Goal: Information Seeking & Learning: Learn about a topic

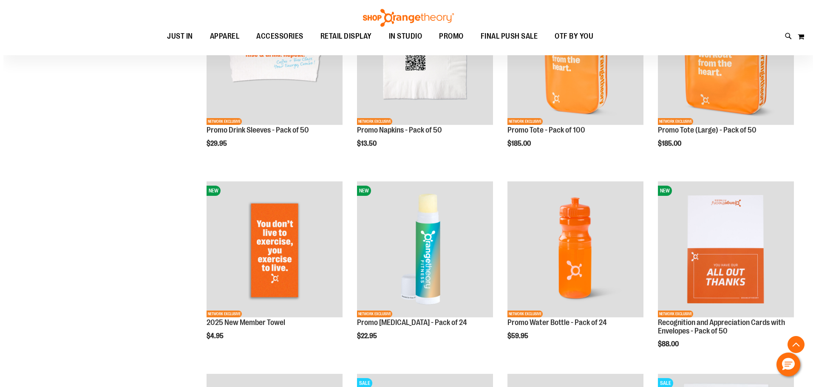
scroll to position [437, 0]
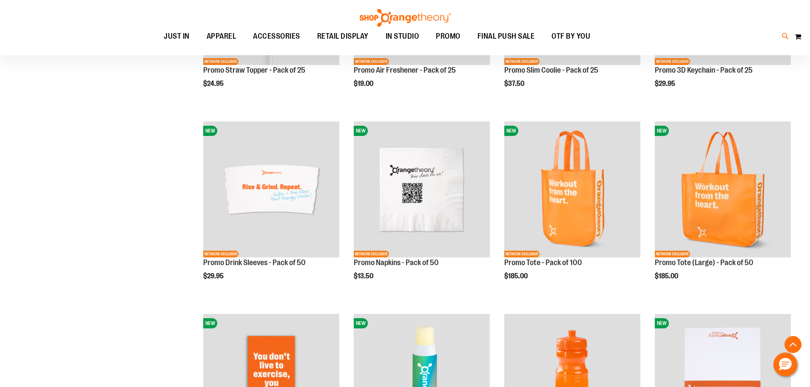
type input "**********"
click at [786, 34] on icon at bounding box center [785, 36] width 7 height 10
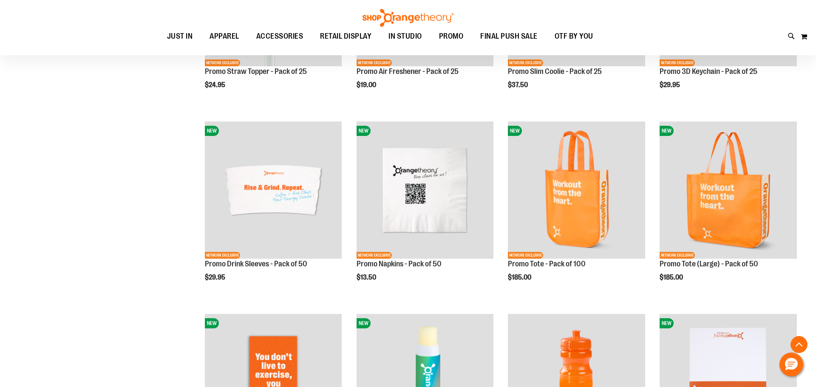
type input "*********"
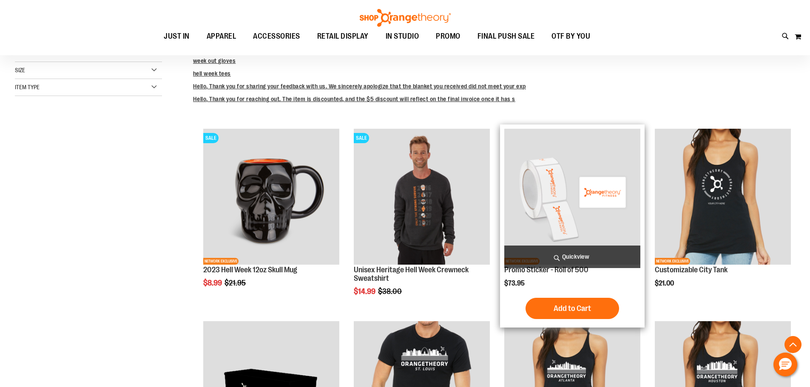
scroll to position [212, 0]
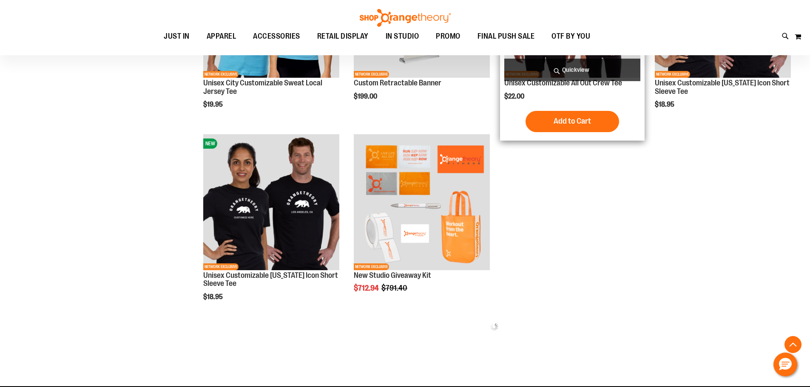
scroll to position [3486, 0]
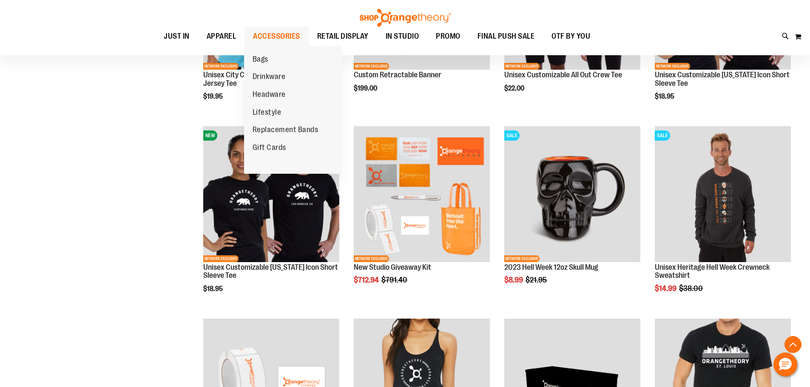
type input "**********"
click at [285, 34] on span "ACCESSORIES" at bounding box center [276, 36] width 47 height 19
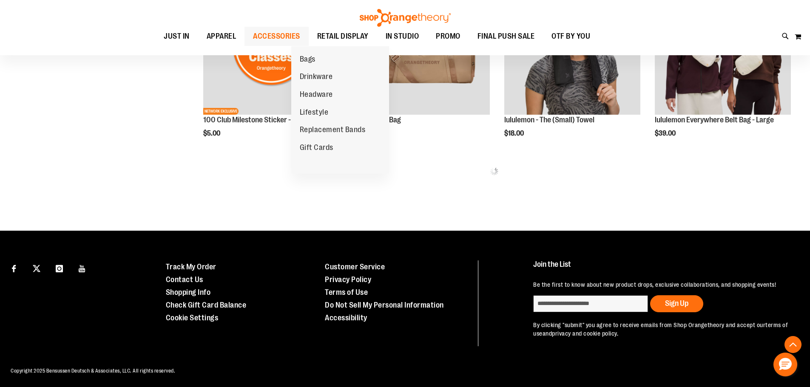
scroll to position [582, 0]
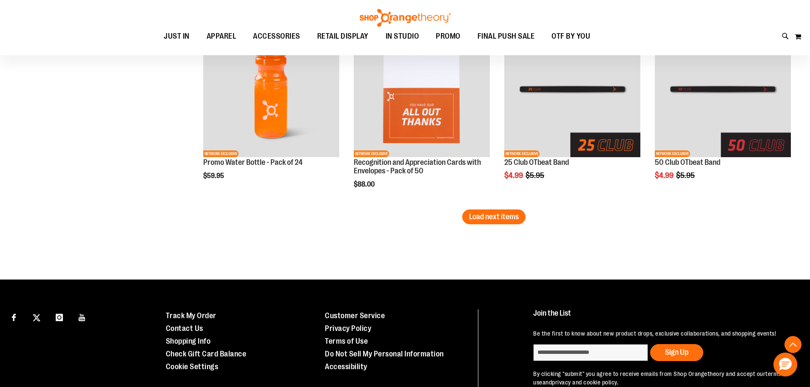
scroll to position [1712, 0]
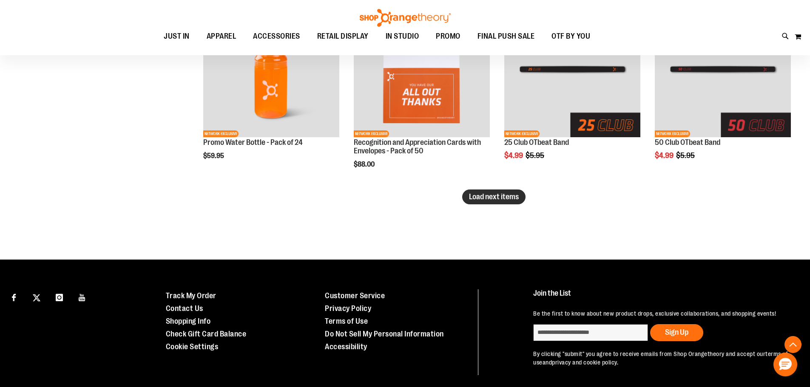
type input "**********"
click at [478, 194] on span "Load next items" at bounding box center [494, 197] width 50 height 9
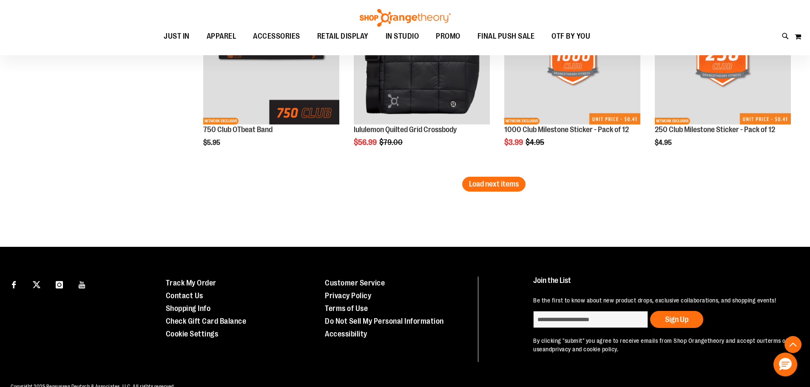
scroll to position [2321, 0]
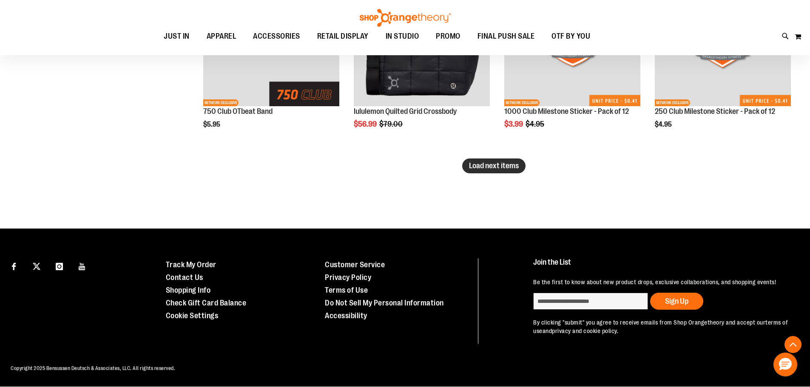
click at [497, 168] on span "Load next items" at bounding box center [494, 166] width 50 height 9
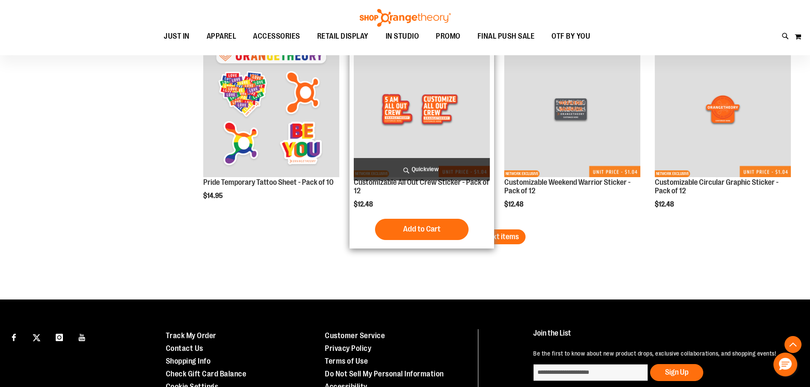
scroll to position [2831, 0]
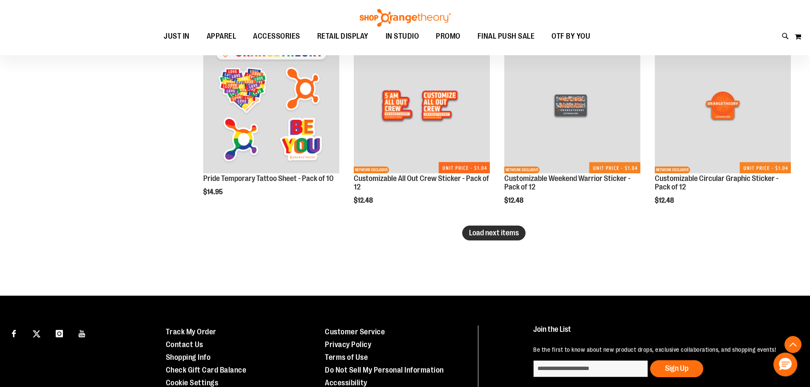
click at [489, 237] on span "Load next items" at bounding box center [494, 233] width 50 height 9
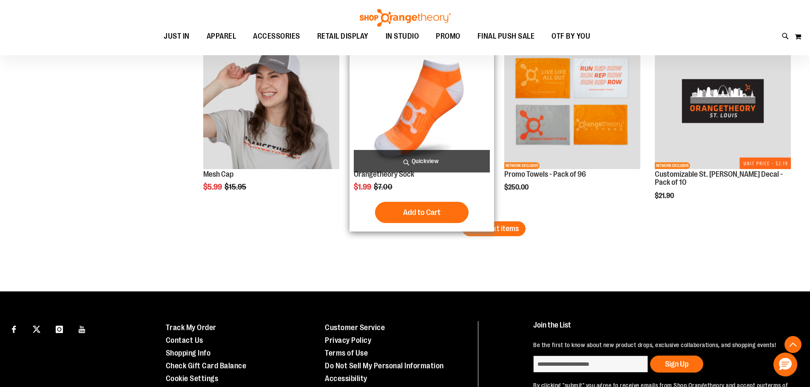
scroll to position [3426, 0]
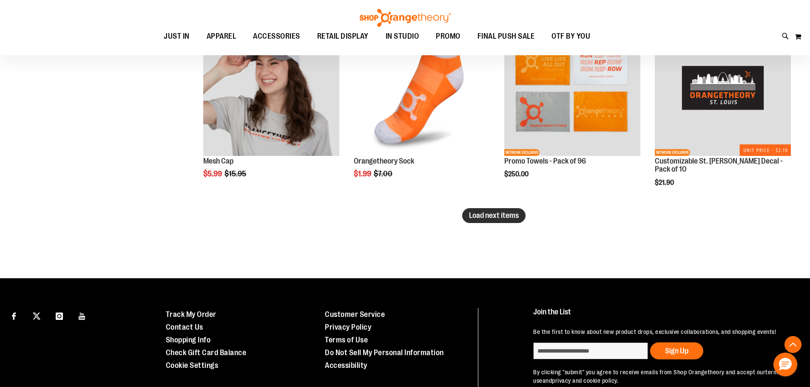
click at [477, 218] on span "Load next items" at bounding box center [494, 215] width 50 height 9
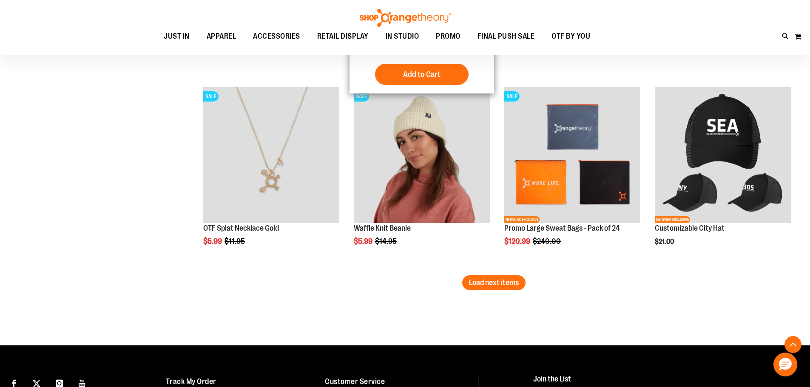
scroll to position [3979, 0]
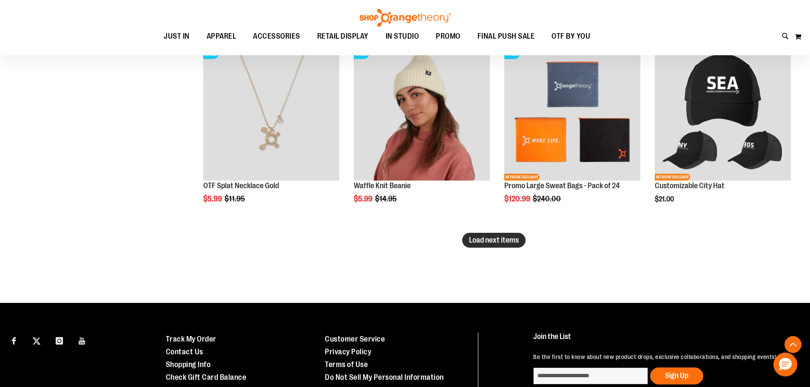
click at [491, 242] on span "Load next items" at bounding box center [494, 240] width 50 height 9
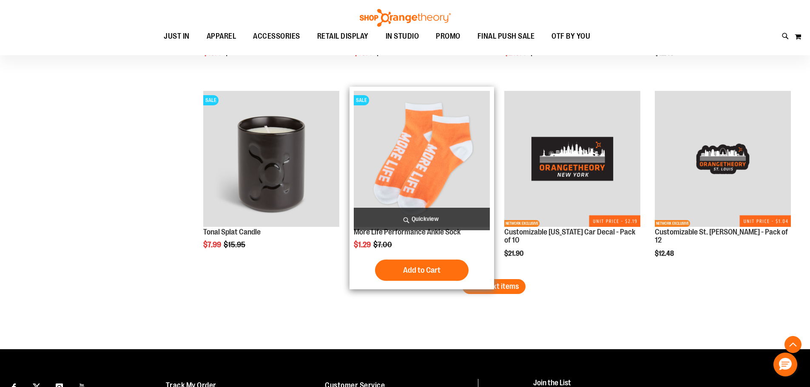
scroll to position [4532, 0]
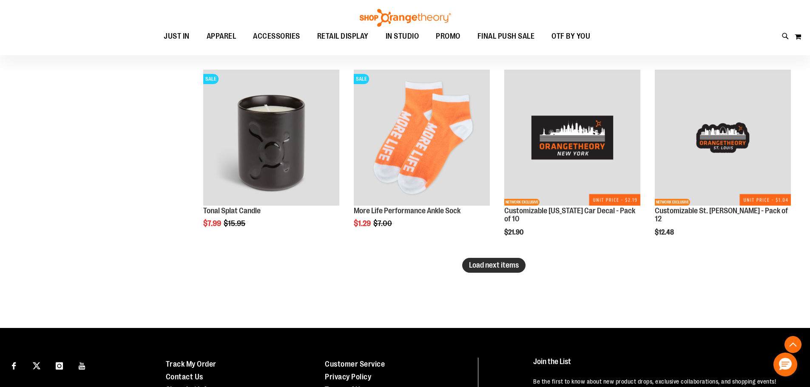
click at [483, 264] on span "Load next items" at bounding box center [494, 265] width 50 height 9
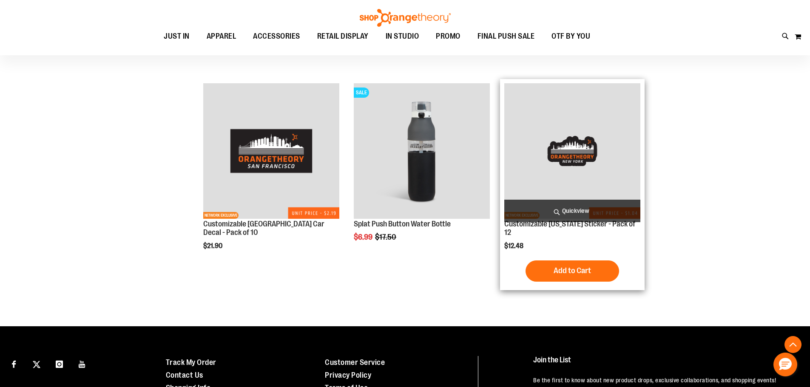
scroll to position [4914, 0]
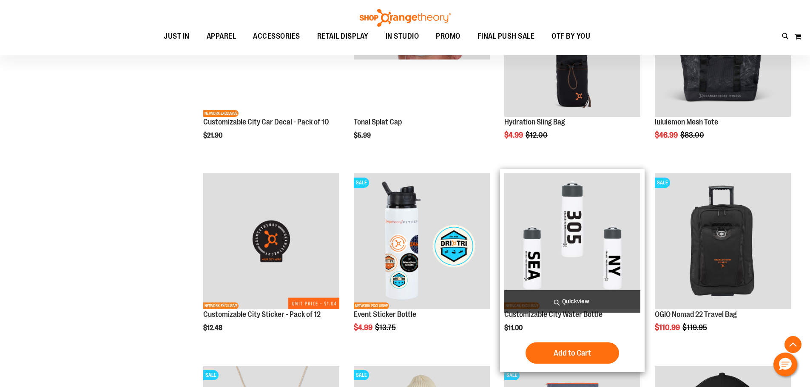
scroll to position [3554, 0]
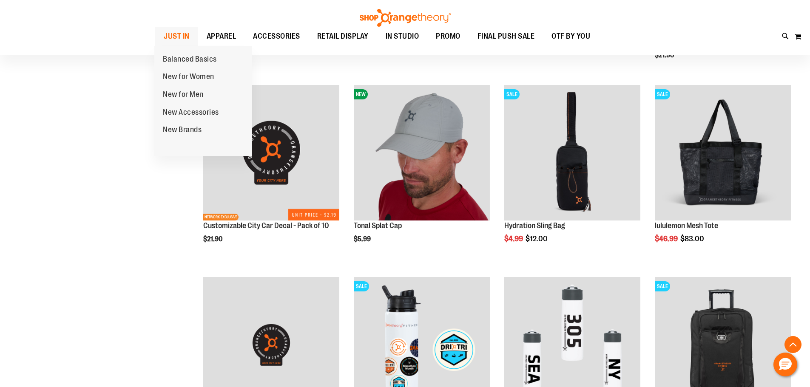
click at [185, 36] on span "JUST IN" at bounding box center [177, 36] width 26 height 19
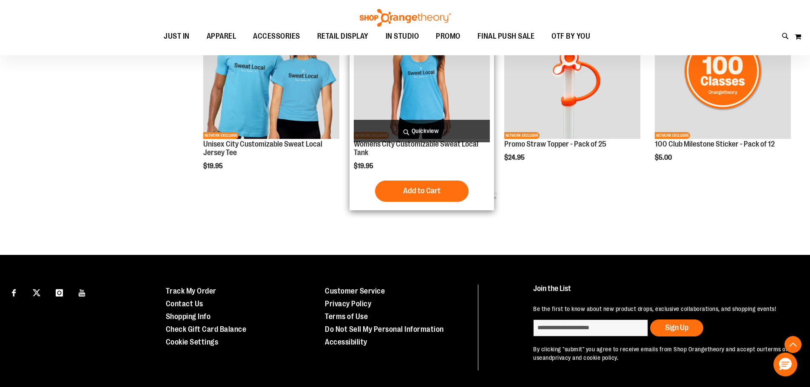
scroll to position [582, 0]
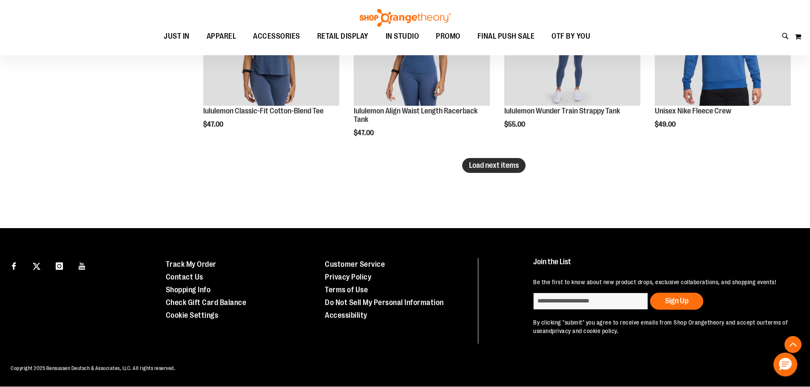
type input "**********"
click at [500, 170] on button "Load next items" at bounding box center [493, 165] width 63 height 15
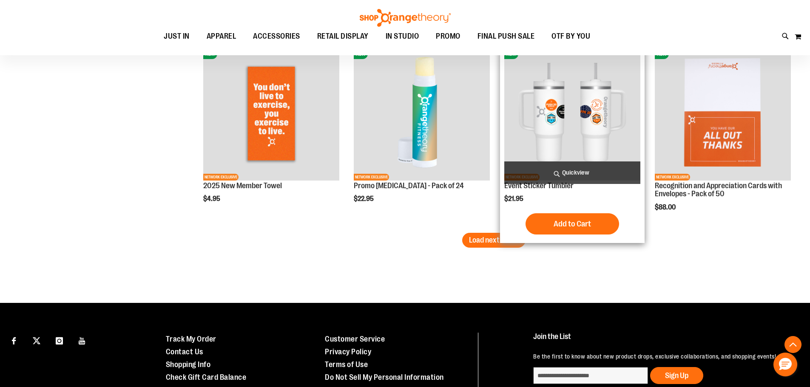
scroll to position [2296, 0]
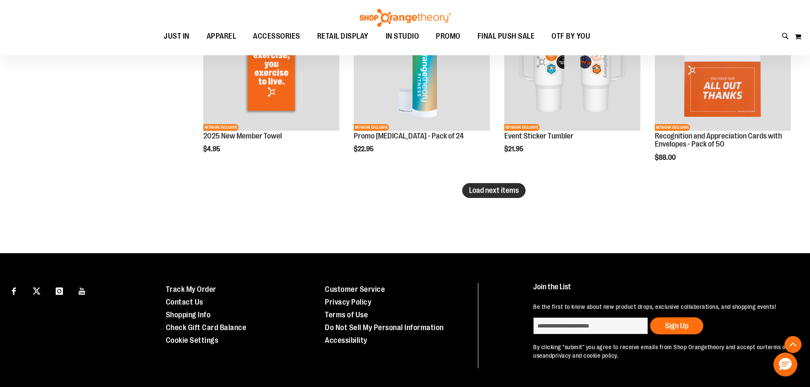
click at [502, 193] on span "Load next items" at bounding box center [494, 190] width 50 height 9
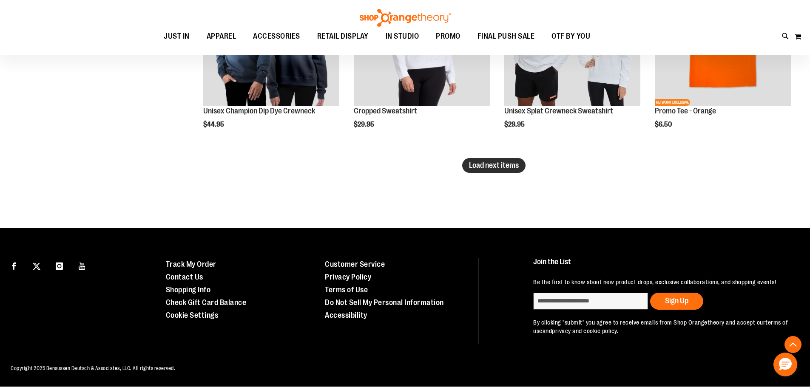
click at [503, 167] on span "Load next items" at bounding box center [494, 165] width 50 height 9
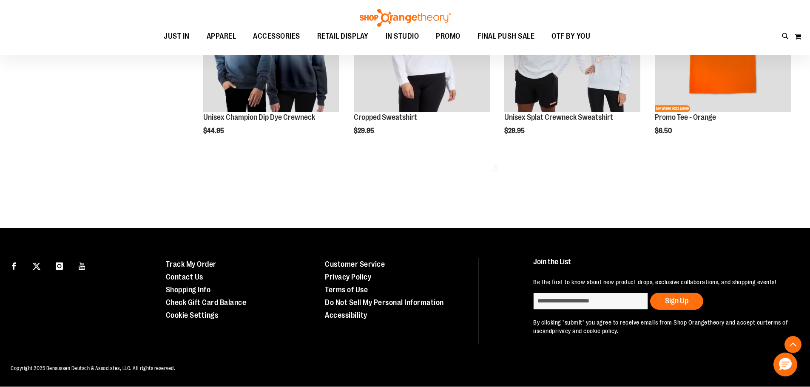
scroll to position [2892, 0]
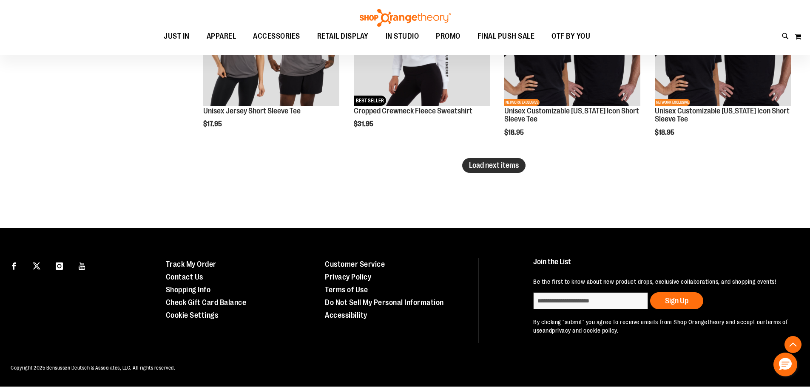
click at [498, 168] on span "Load next items" at bounding box center [494, 165] width 50 height 9
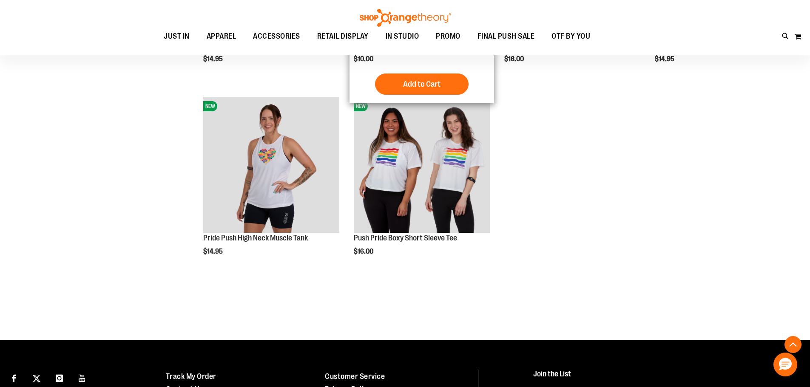
scroll to position [3944, 0]
